Goal: Information Seeking & Learning: Learn about a topic

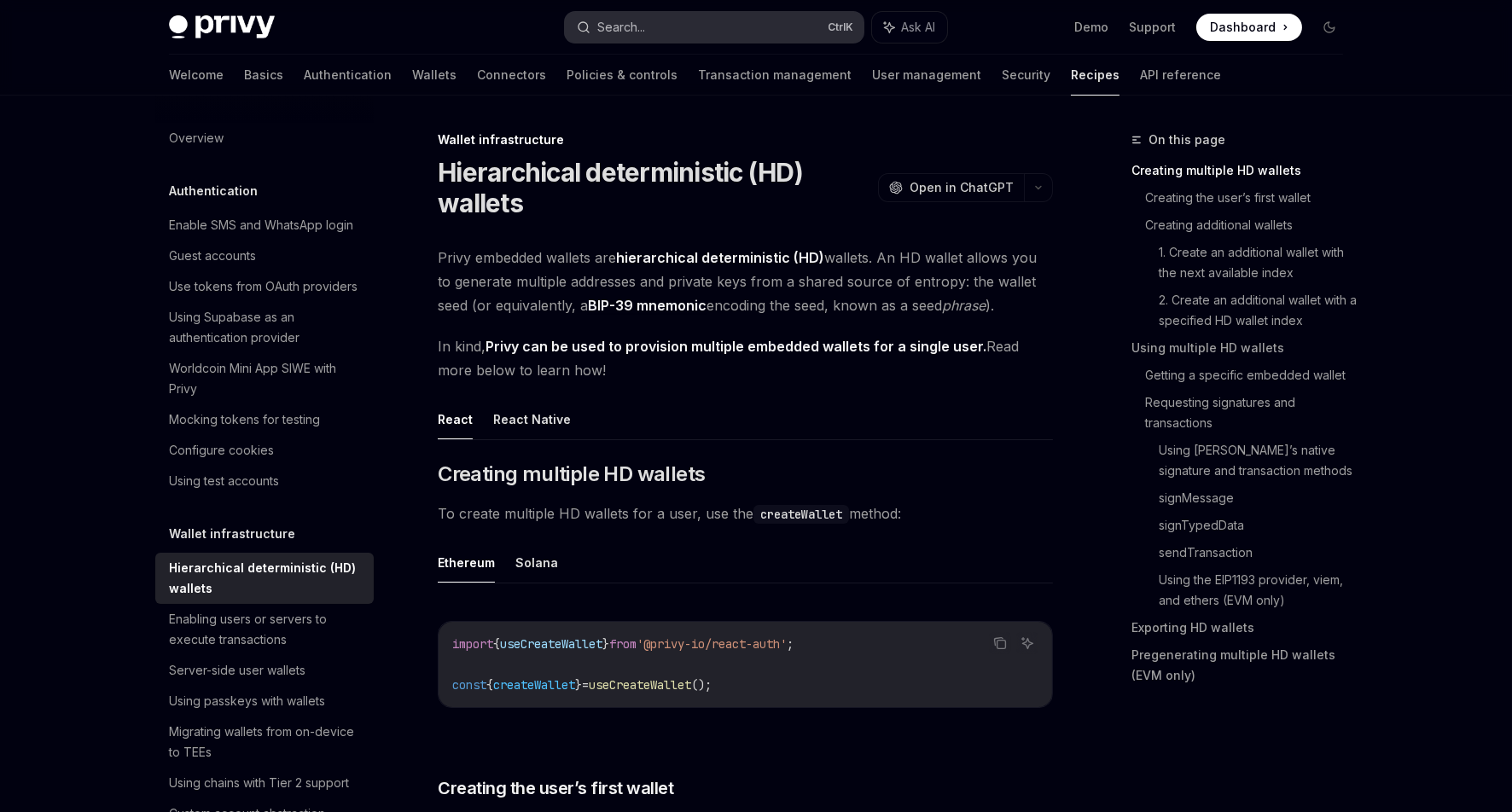
click at [714, 19] on button "Search... Ctrl K" at bounding box center [714, 27] width 299 height 31
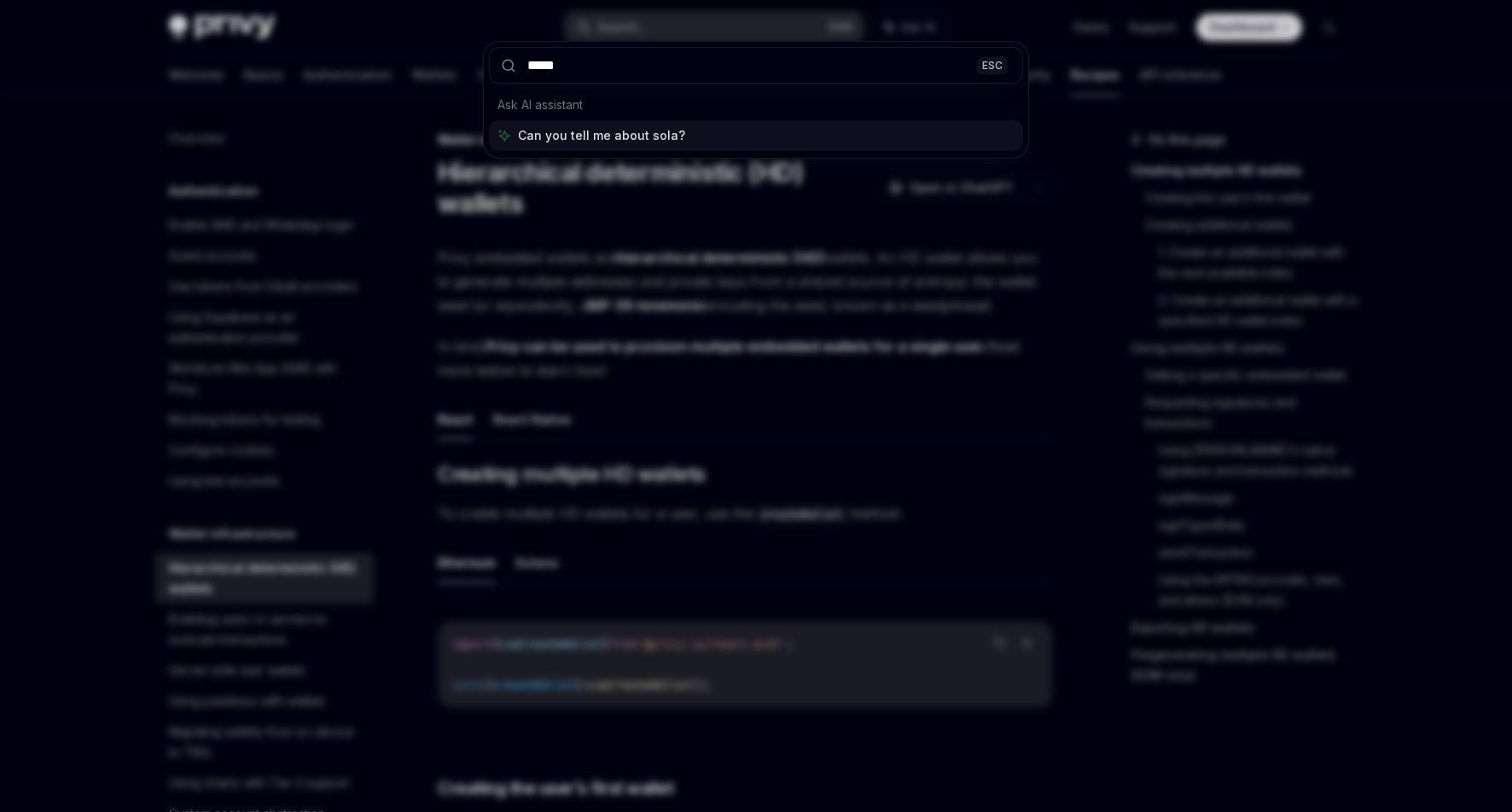
type input "******"
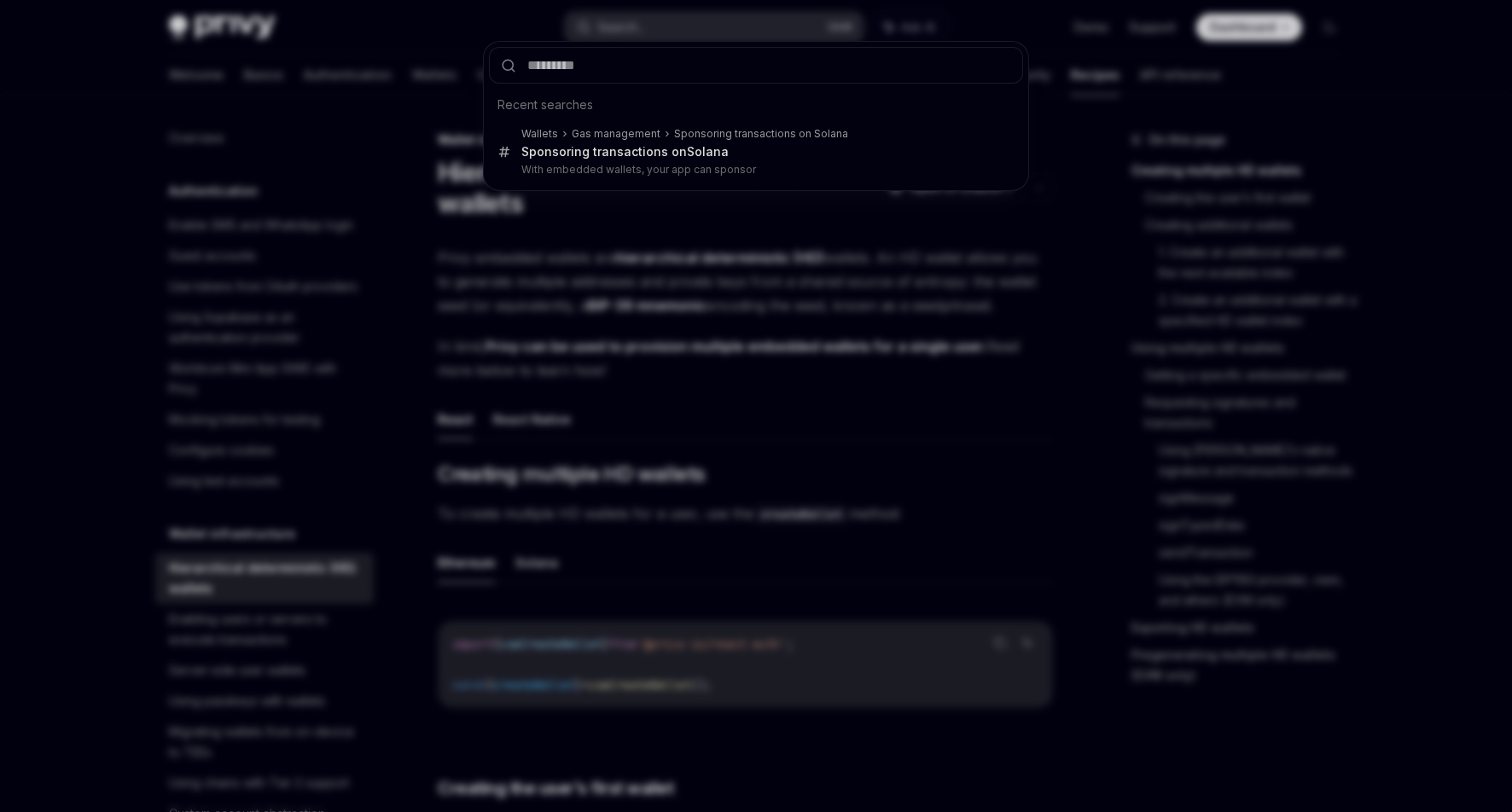
type textarea "*"
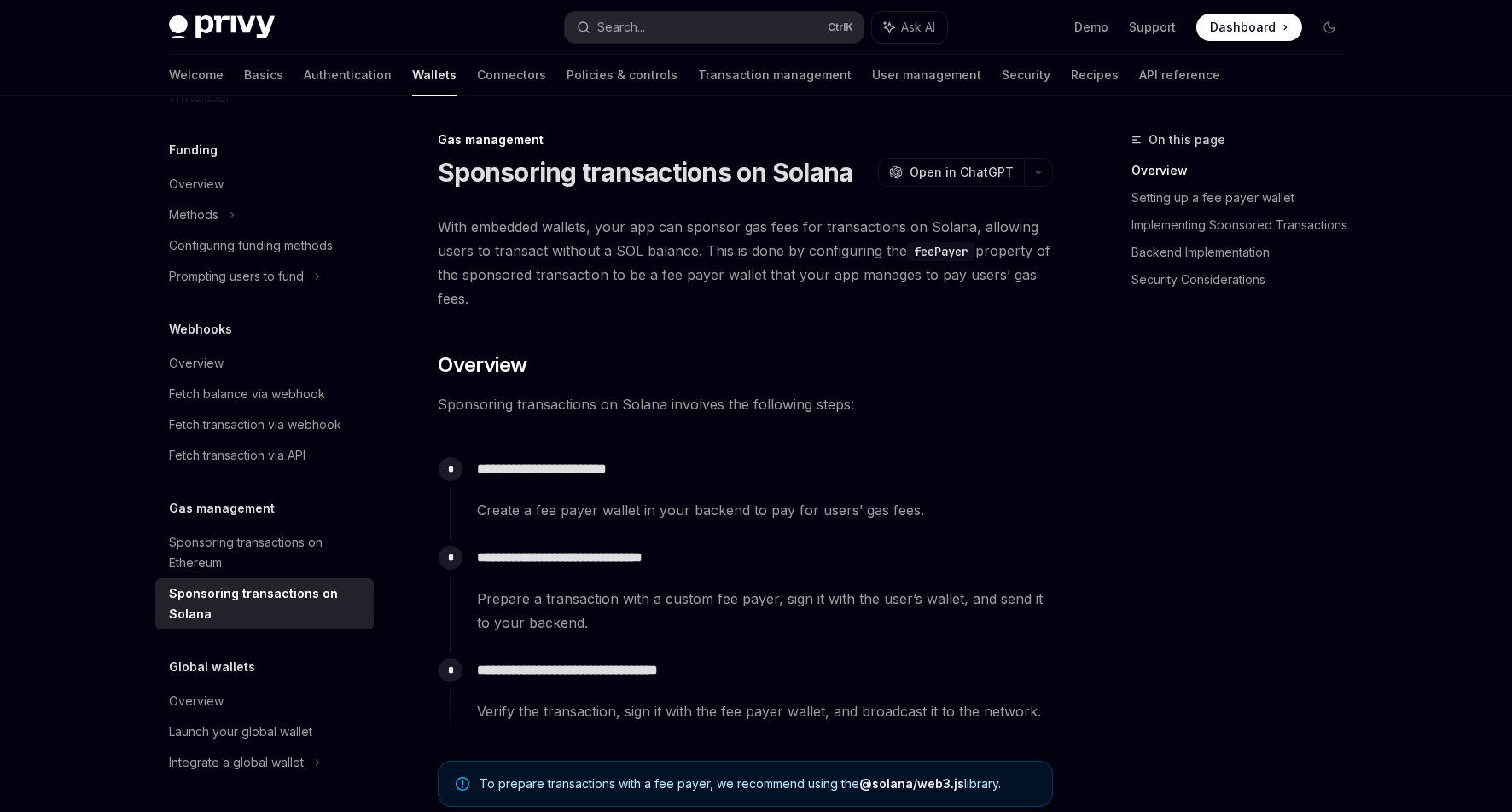
scroll to position [86, 0]
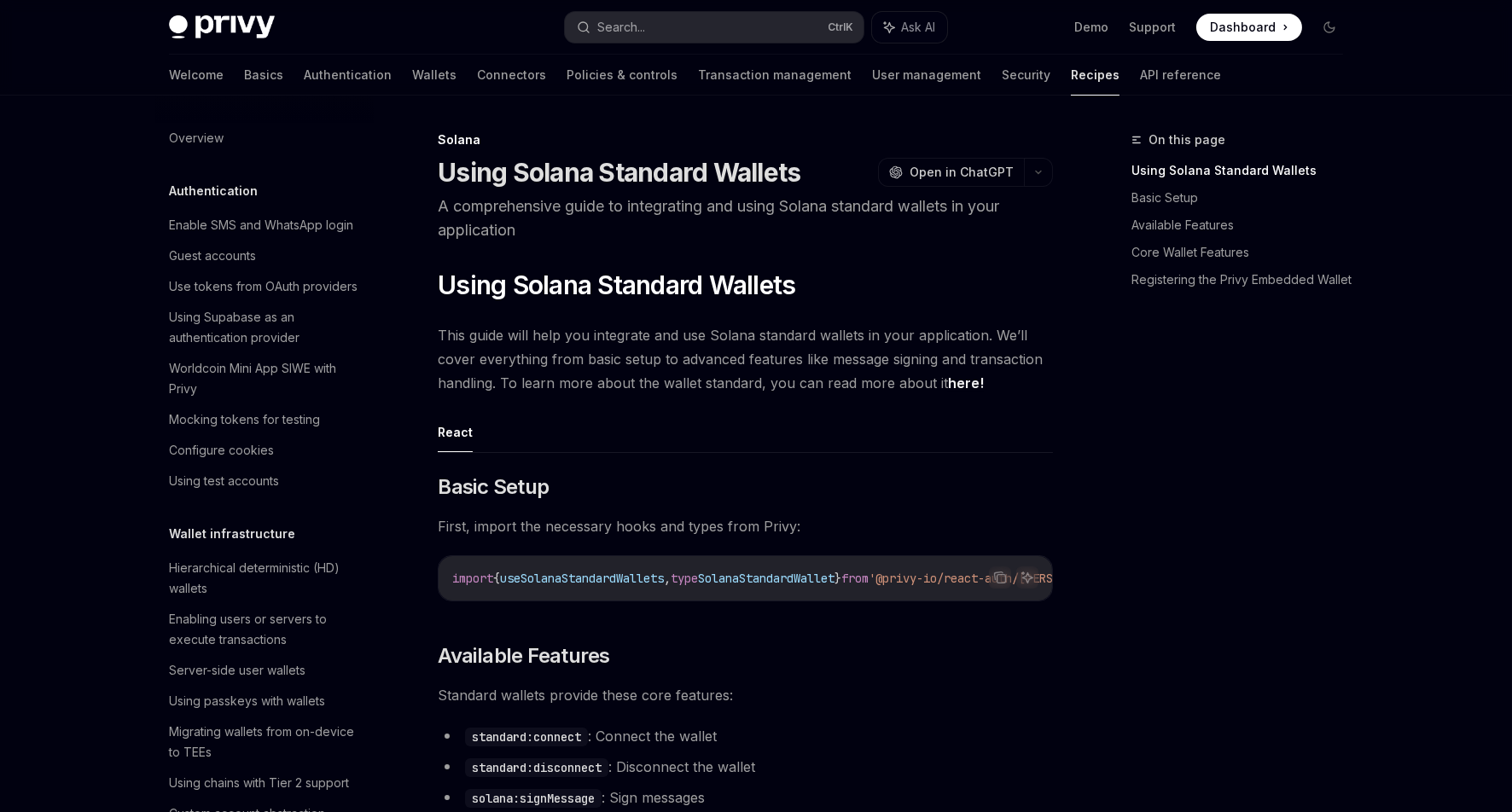
scroll to position [2268, 0]
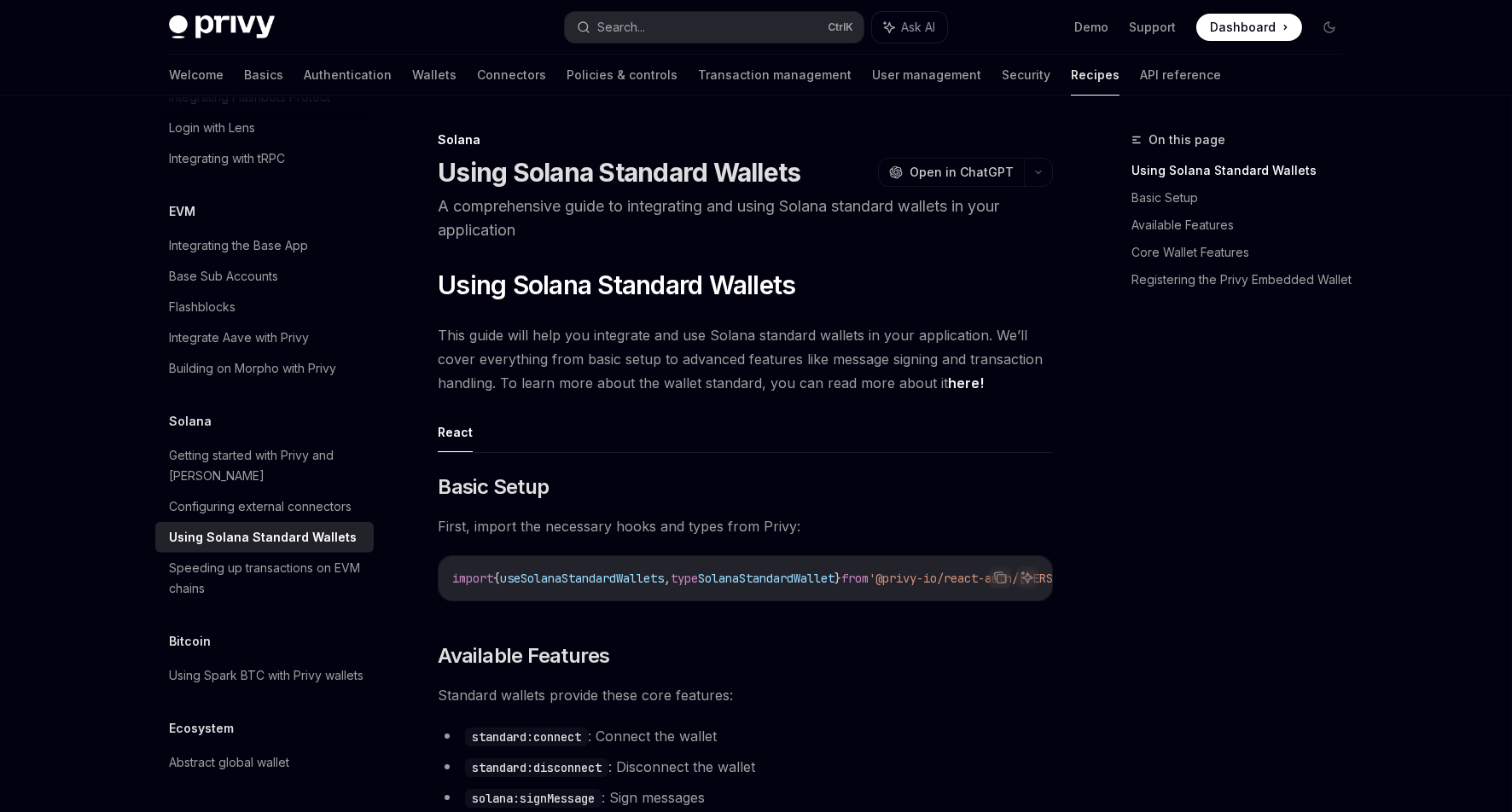
type textarea "*"
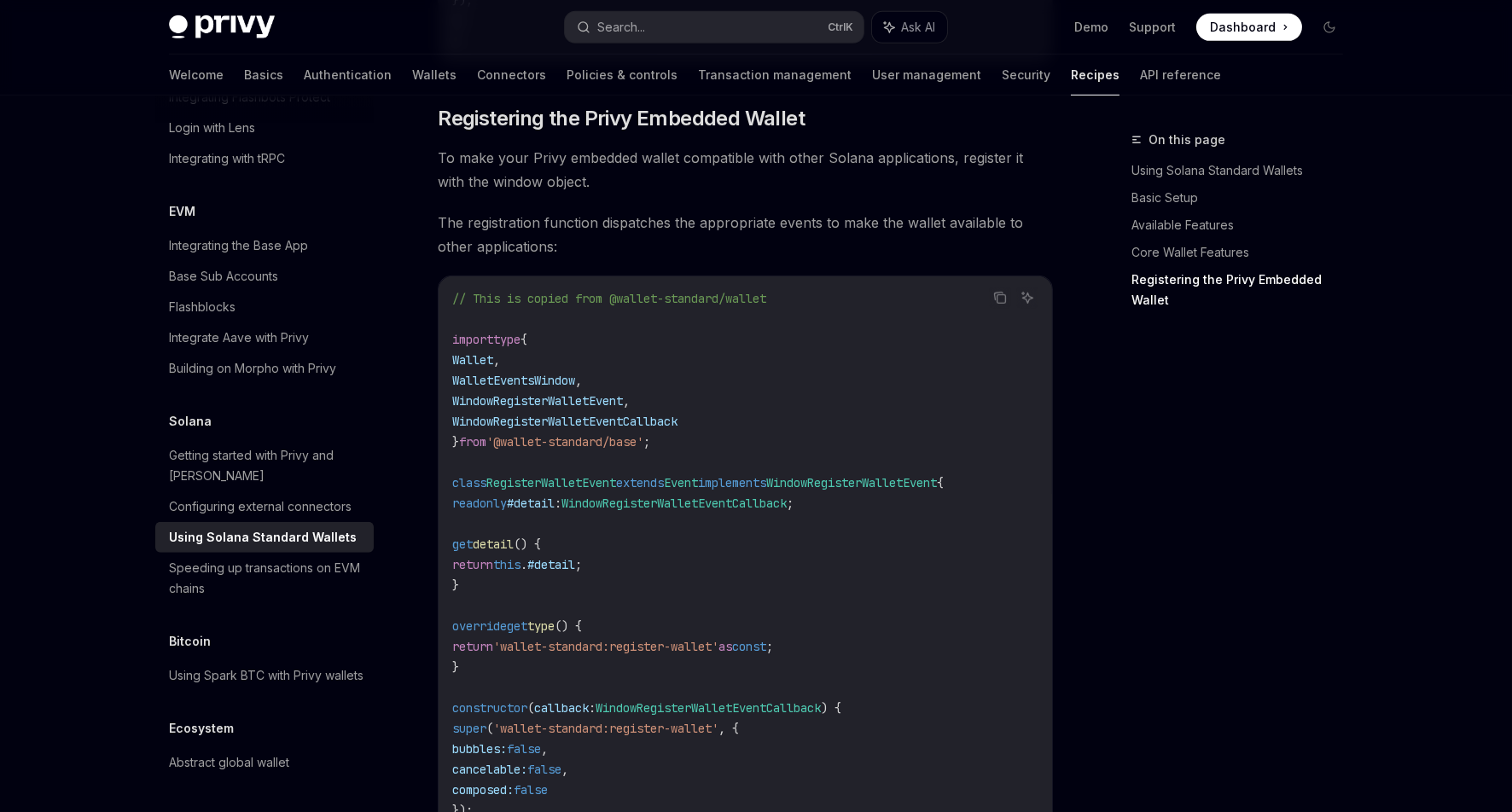
scroll to position [1981, 0]
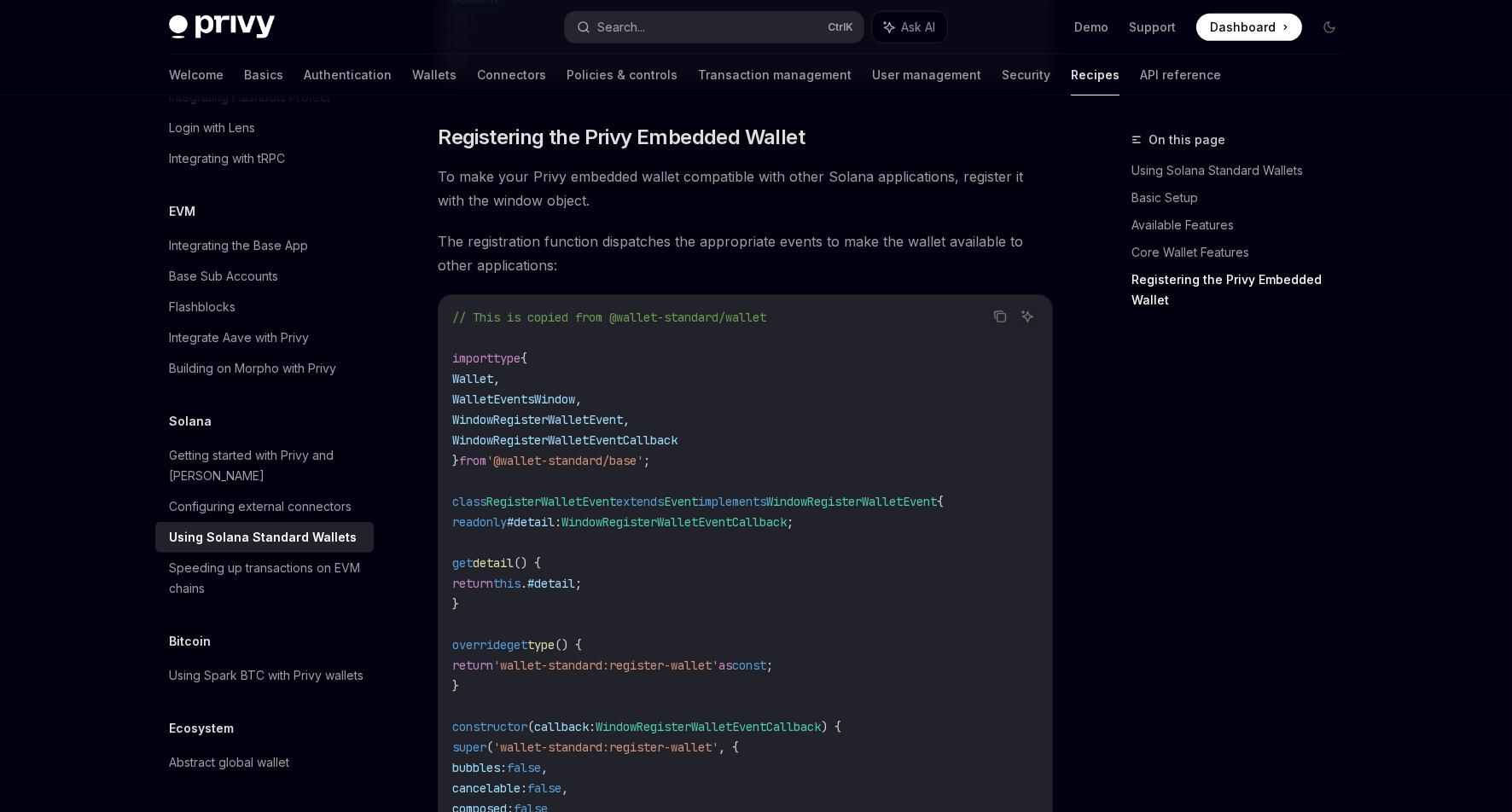
click at [949, 259] on span "The registration function dispatches the appropriate events to make the wallet …" at bounding box center [745, 253] width 615 height 48
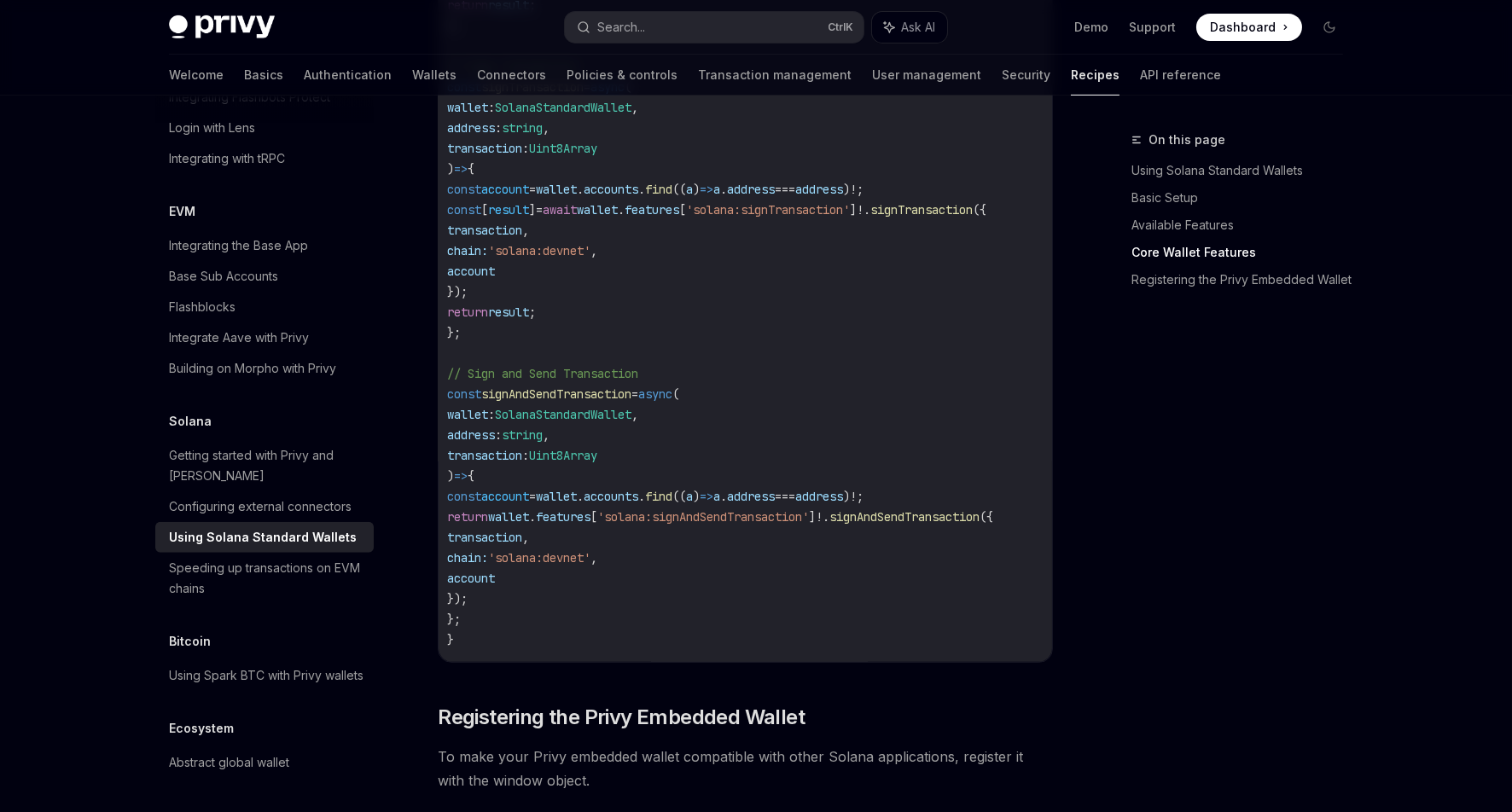
scroll to position [1400, 0]
